Goal: Task Accomplishment & Management: Use online tool/utility

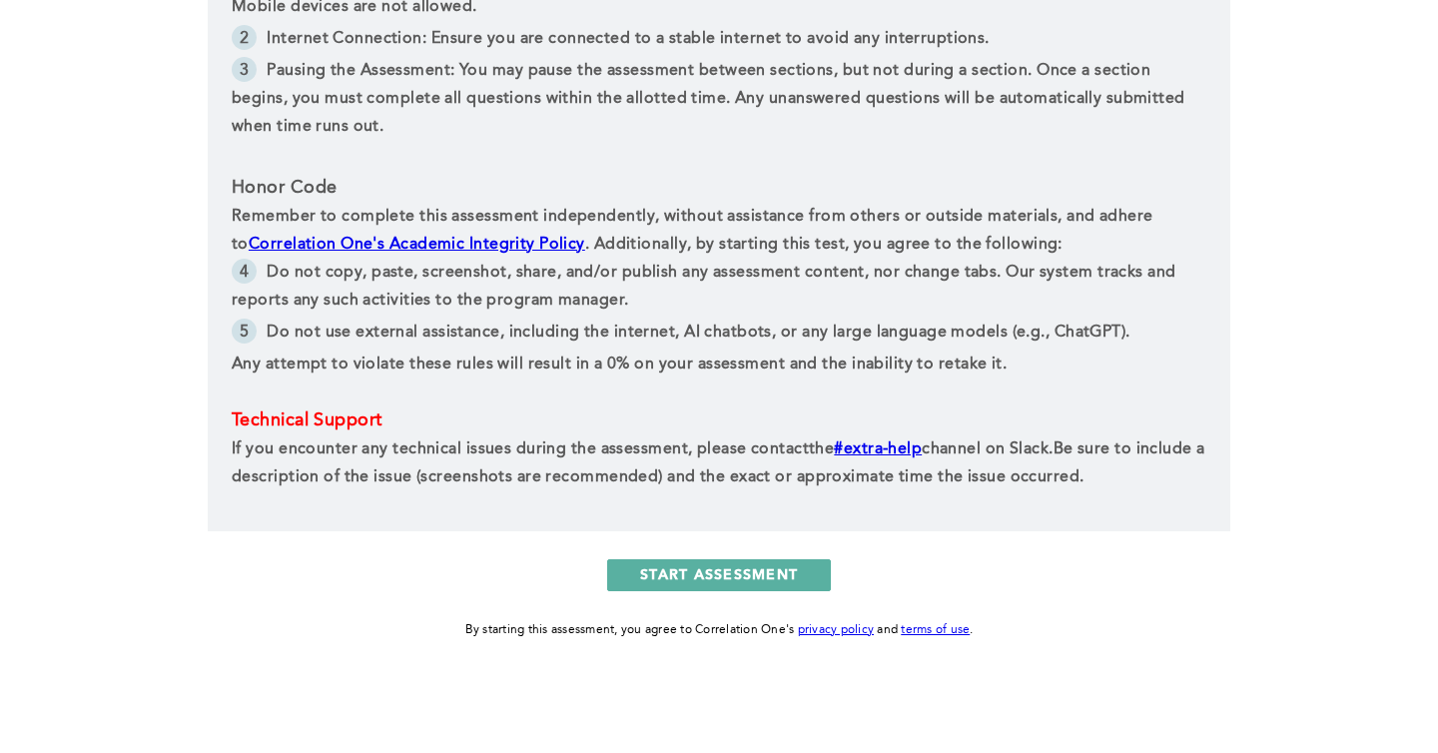
scroll to position [965, 0]
click at [696, 561] on button "START ASSESSMENT" at bounding box center [719, 574] width 224 height 32
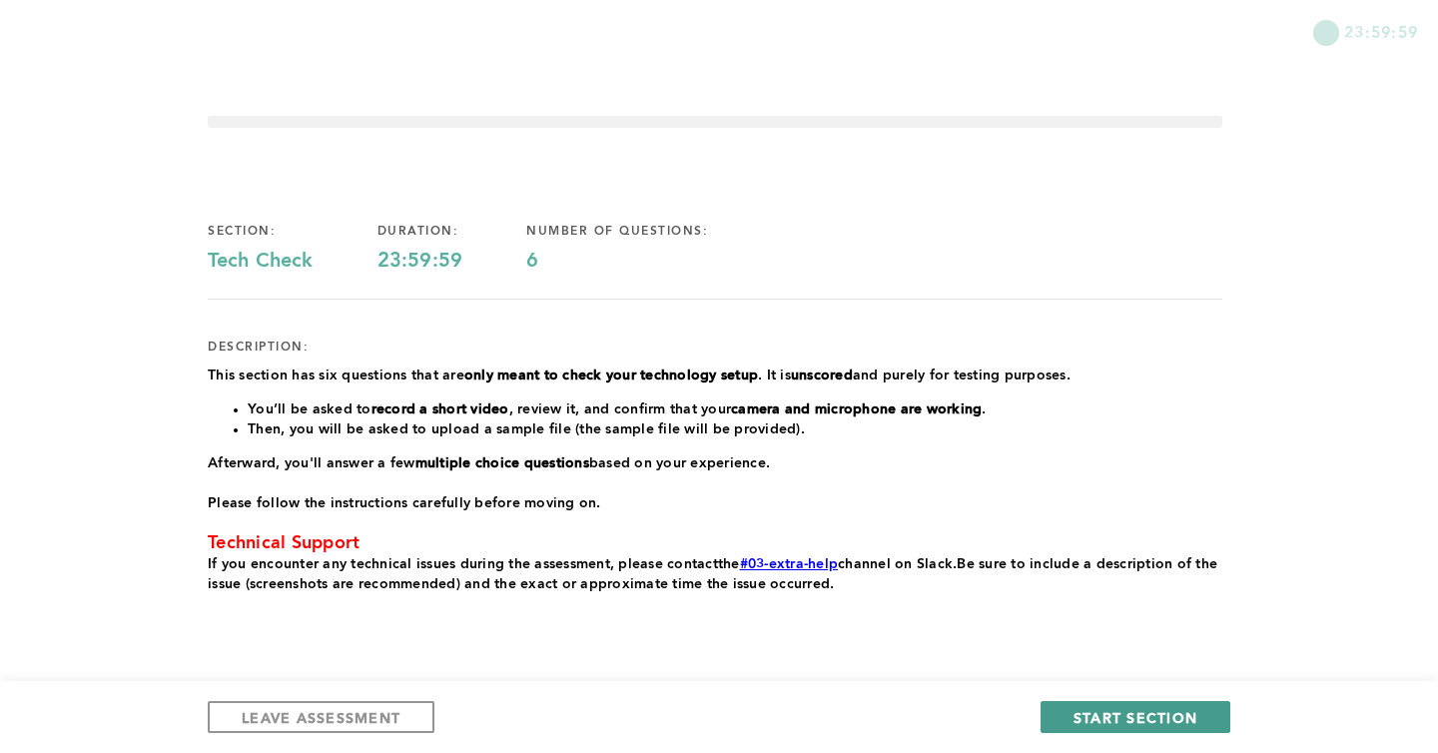
click at [1113, 712] on span "START SECTION" at bounding box center [1136, 717] width 124 height 19
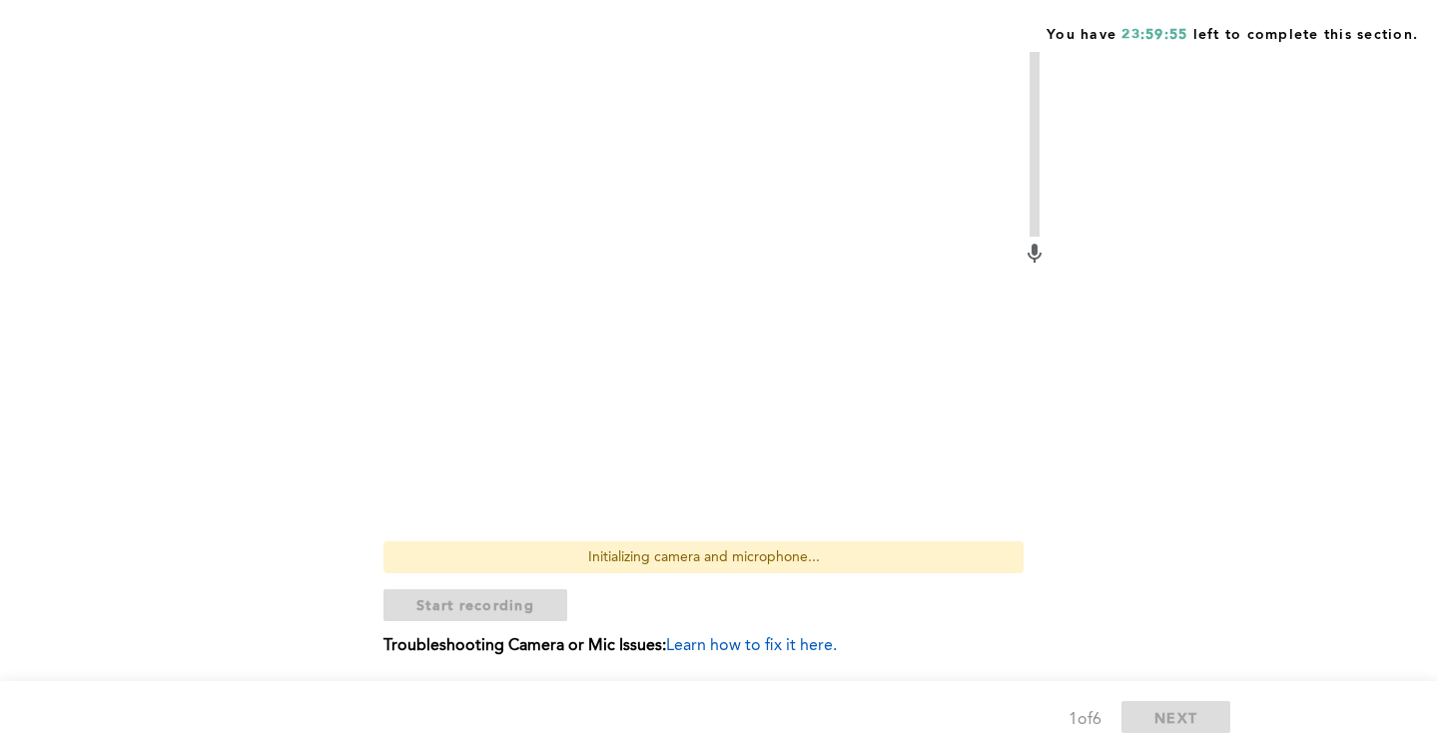
scroll to position [569, 0]
